Goal: Task Accomplishment & Management: Use online tool/utility

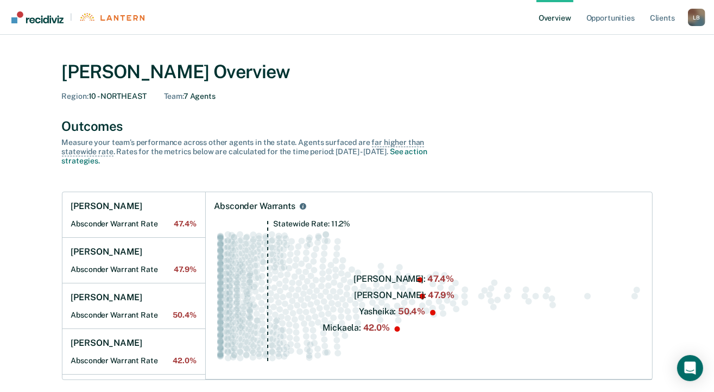
click at [696, 20] on div "L B" at bounding box center [696, 17] width 17 height 17
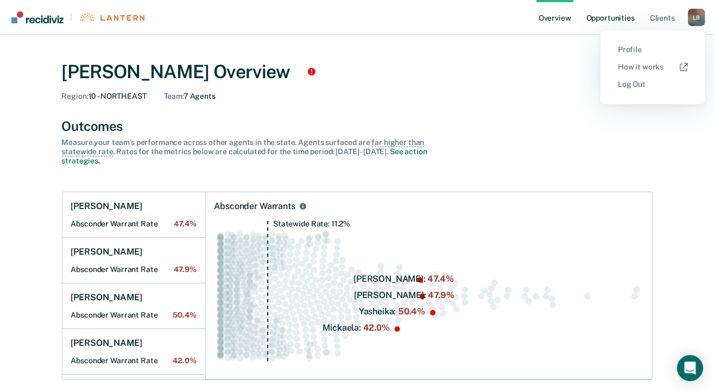
click at [602, 16] on link "Opportunities" at bounding box center [610, 17] width 53 height 35
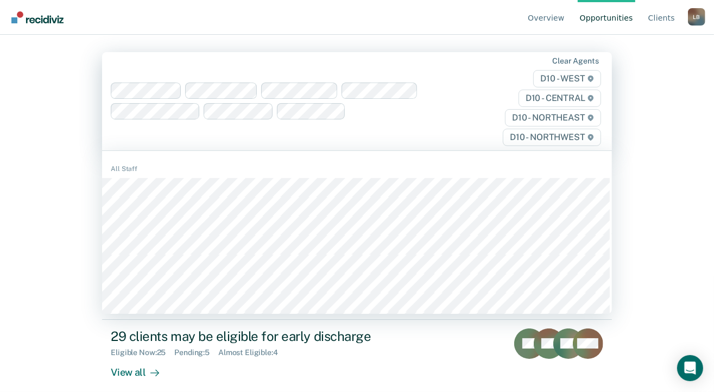
click at [572, 118] on span "D10 - NORTHEAST" at bounding box center [553, 117] width 96 height 17
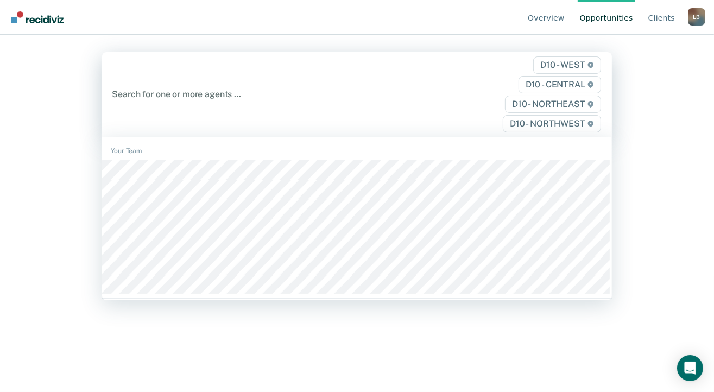
click at [567, 105] on span "D10 - NORTHEAST" at bounding box center [553, 104] width 96 height 17
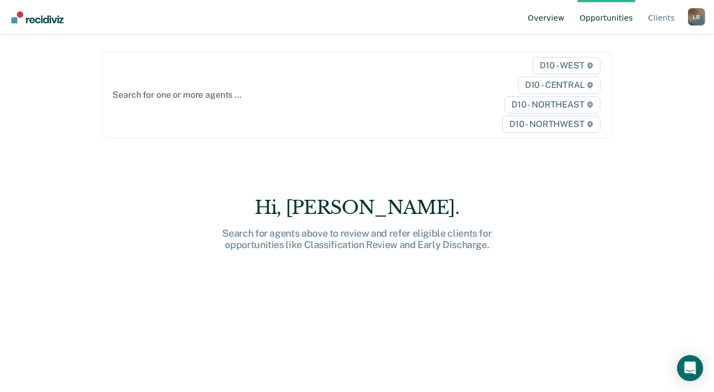
click at [567, 16] on link "Overview" at bounding box center [546, 17] width 41 height 35
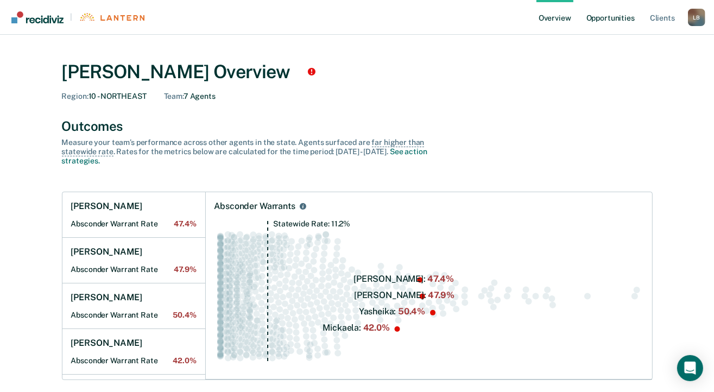
click at [609, 20] on link "Opportunities" at bounding box center [610, 17] width 53 height 35
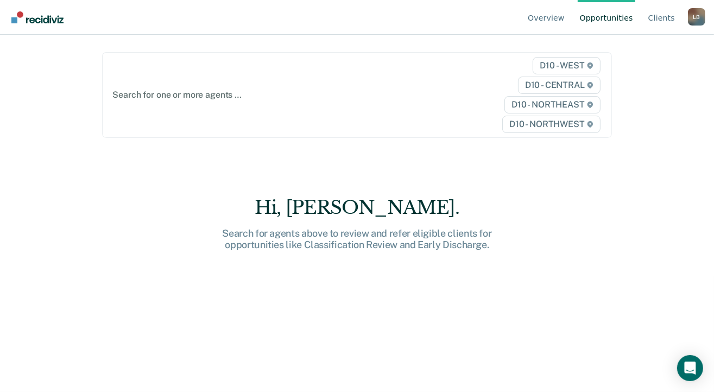
click at [159, 95] on div at bounding box center [283, 95] width 342 height 12
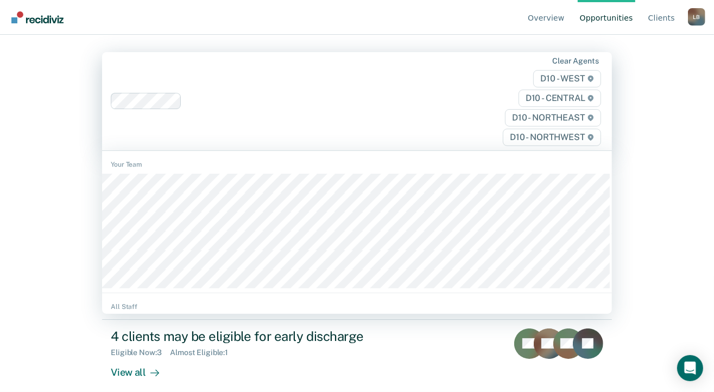
click at [209, 106] on div at bounding box center [320, 101] width 268 height 12
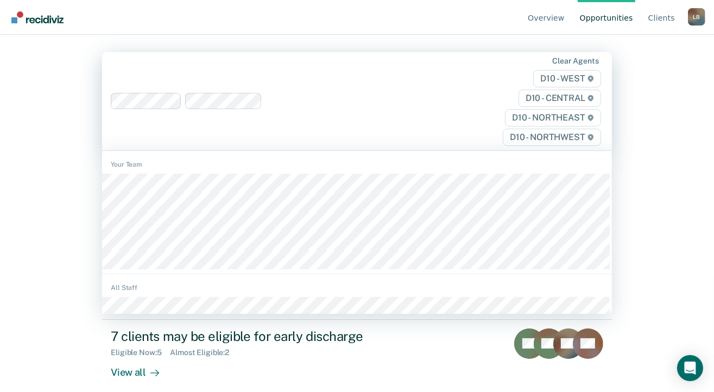
click at [261, 103] on div at bounding box center [283, 101] width 344 height 16
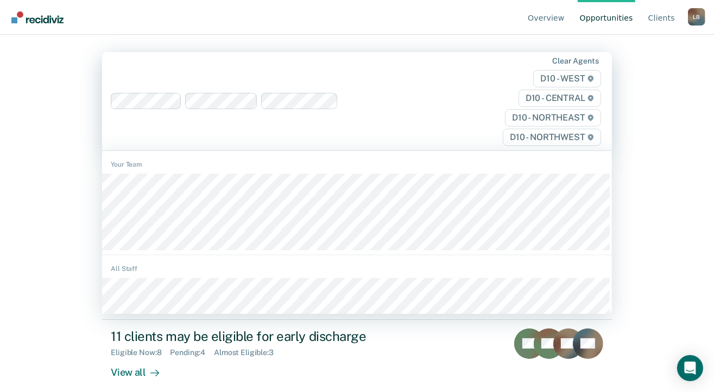
click at [174, 131] on div "Clear agents D10 - WEST D10 - CENTRAL D10 - NORTHEAST D10 - NORTHWEST" at bounding box center [356, 101] width 509 height 98
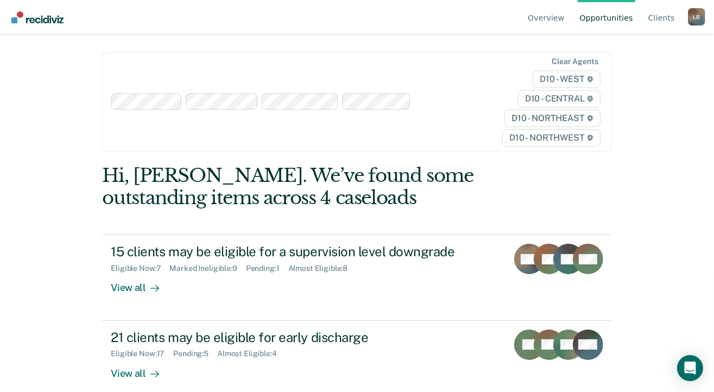
click at [289, 144] on div "Clear agents D10 - WEST D10 - CENTRAL D10 - NORTHEAST D10 - NORTHWEST" at bounding box center [356, 101] width 509 height 99
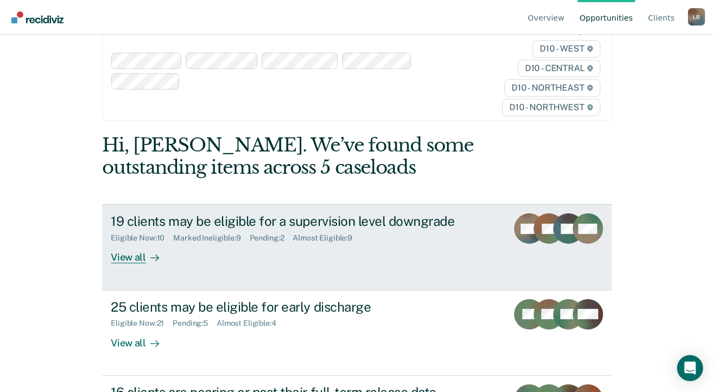
scroll to position [54, 0]
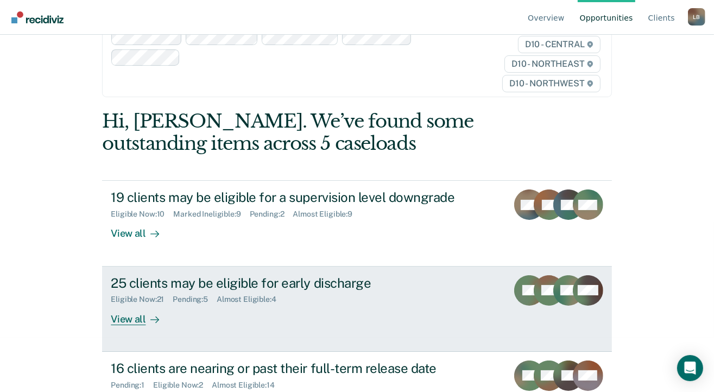
click at [197, 281] on div "25 clients may be eligible for early discharge" at bounding box center [301, 283] width 381 height 16
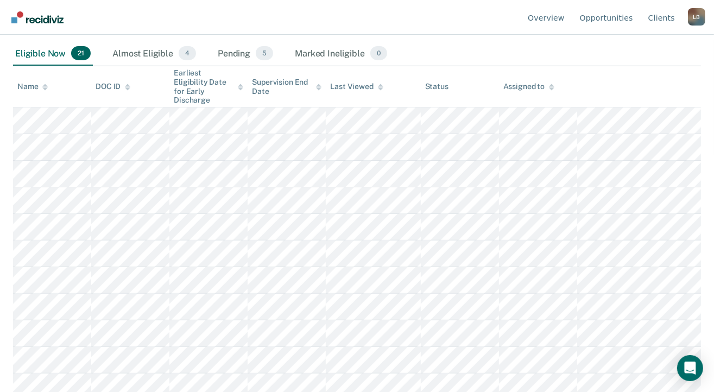
scroll to position [238, 0]
